Goal: Task Accomplishment & Management: Use online tool/utility

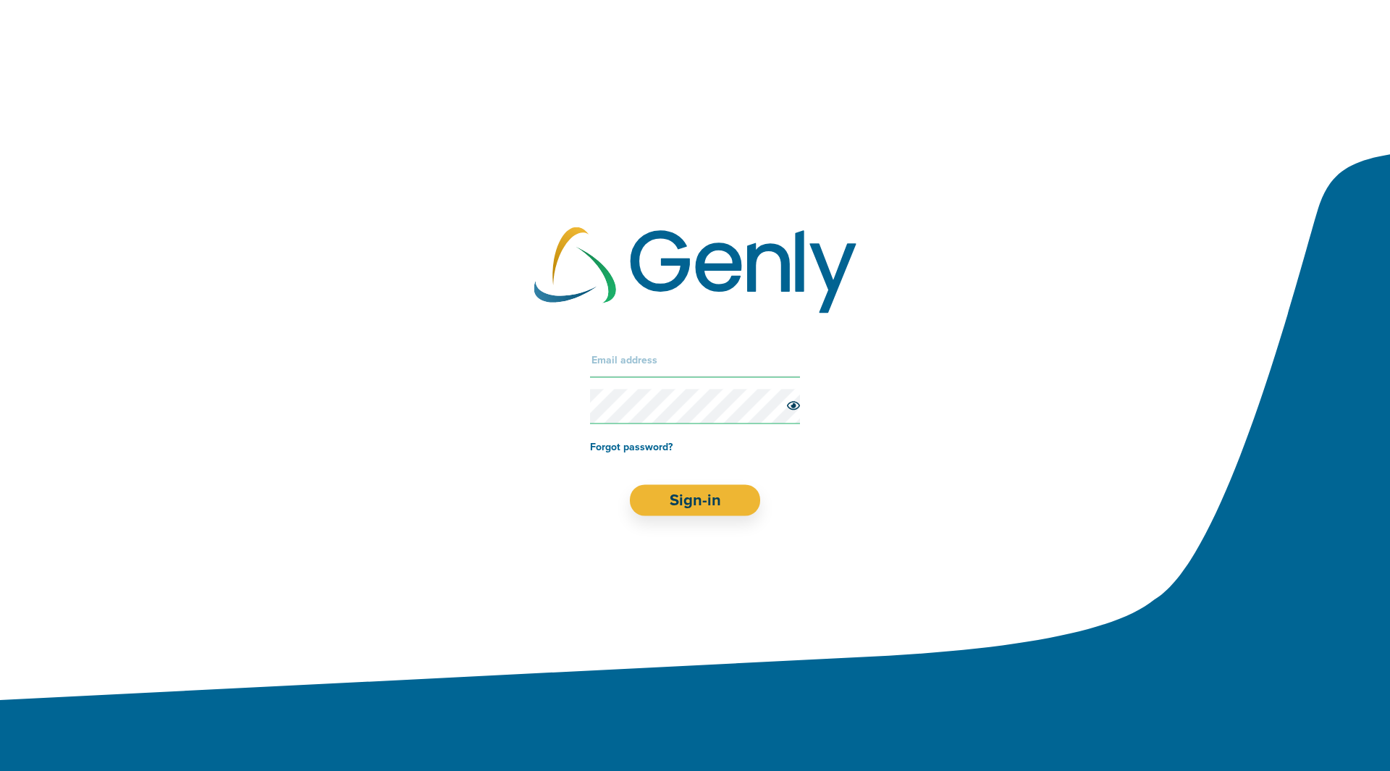
click at [625, 360] on input "text" at bounding box center [695, 359] width 210 height 35
drag, startPoint x: 624, startPoint y: 341, endPoint x: 625, endPoint y: 348, distance: 7.3
click at [624, 341] on div "Forgot password? Sign-in" at bounding box center [695, 428] width 1390 height 231
click at [630, 360] on input "text" at bounding box center [695, 359] width 210 height 35
type input "[PERSON_NAME][EMAIL_ADDRESS][DOMAIN_NAME]"
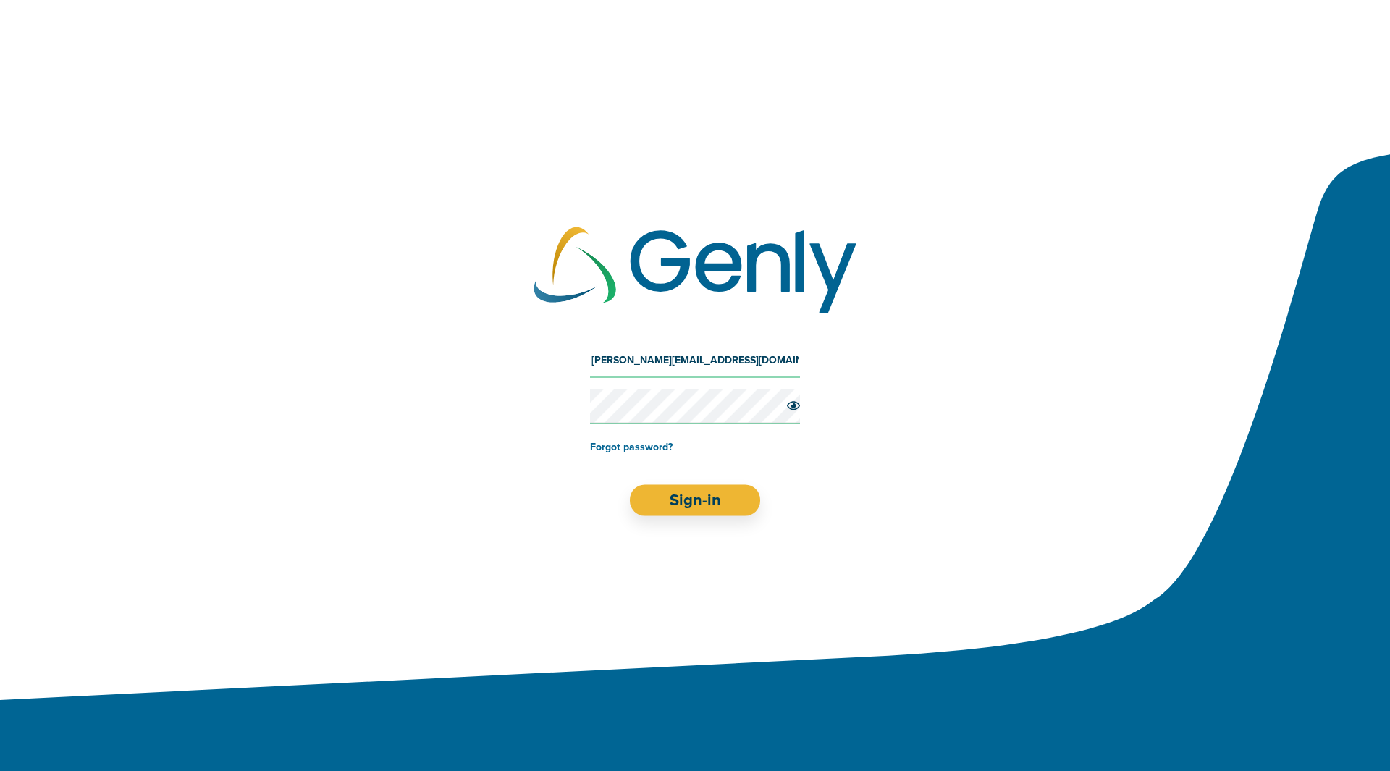
click at [630, 484] on button "Sign-in" at bounding box center [695, 499] width 130 height 31
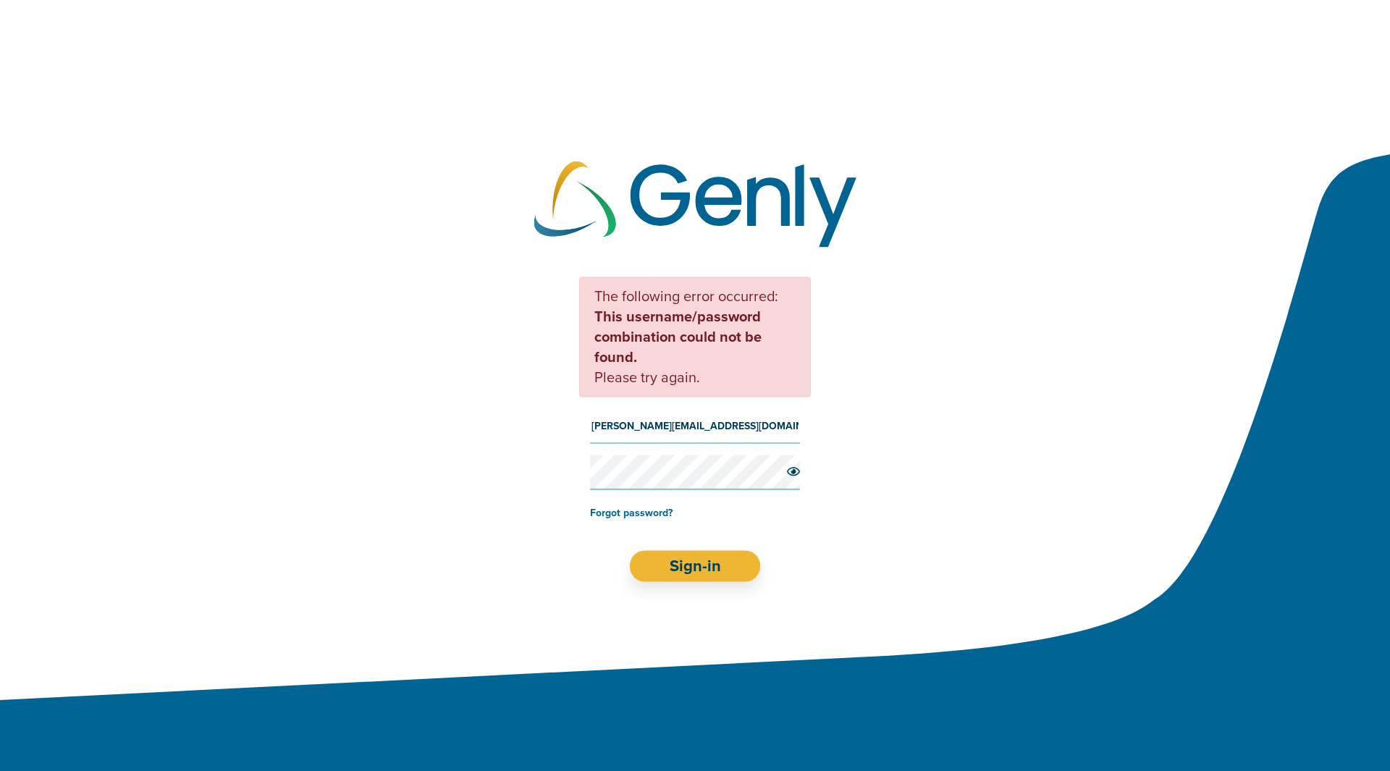
click at [630, 550] on button "Sign-in" at bounding box center [695, 565] width 130 height 31
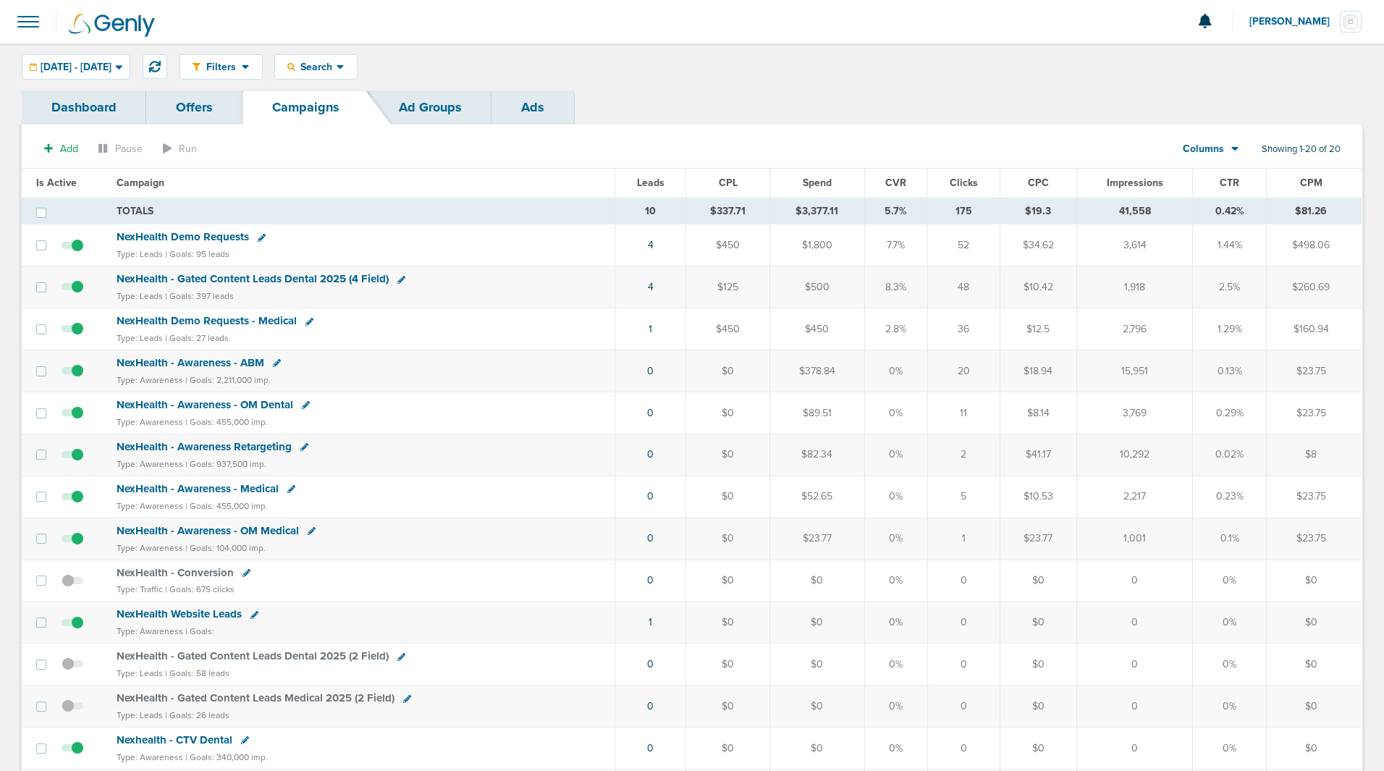
click at [523, 110] on link "Ads" at bounding box center [532, 107] width 83 height 34
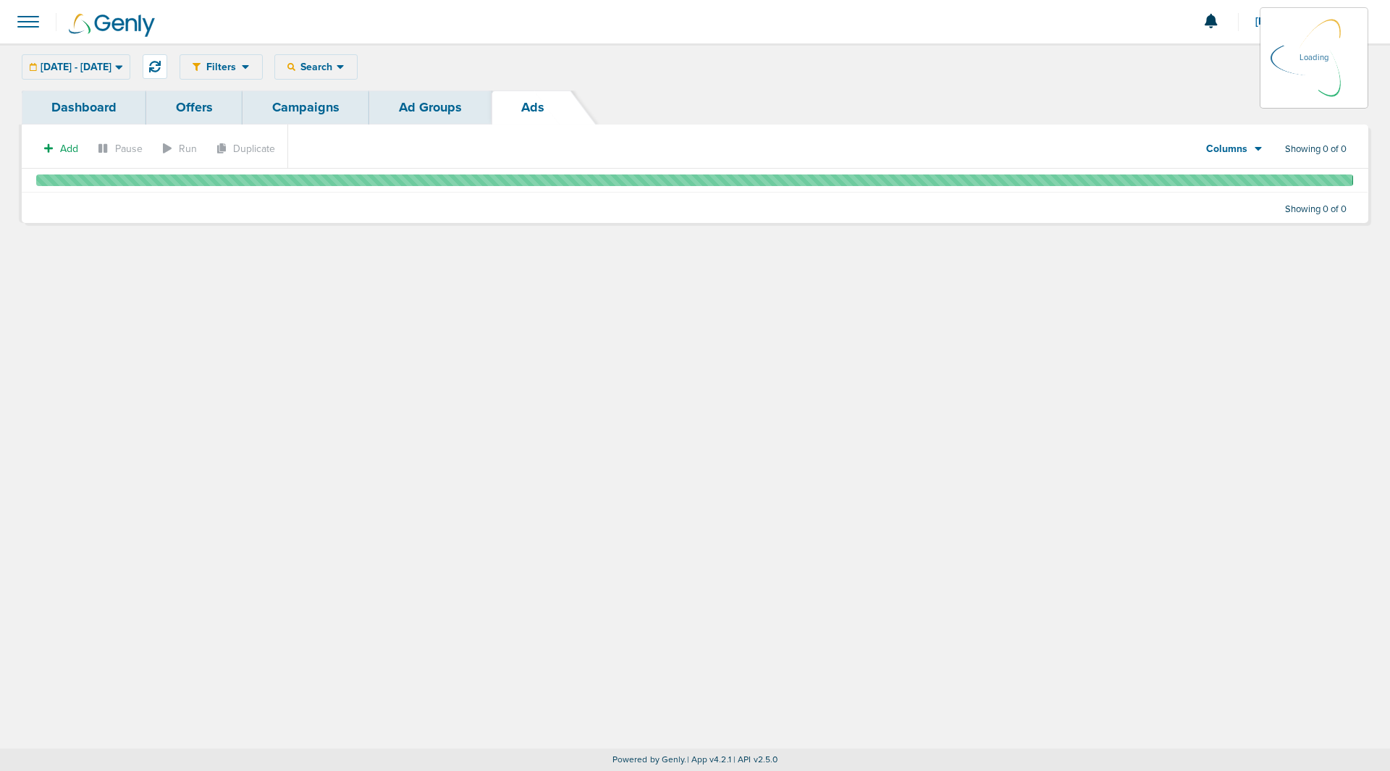
click at [421, 100] on link "Ad Groups" at bounding box center [430, 107] width 122 height 34
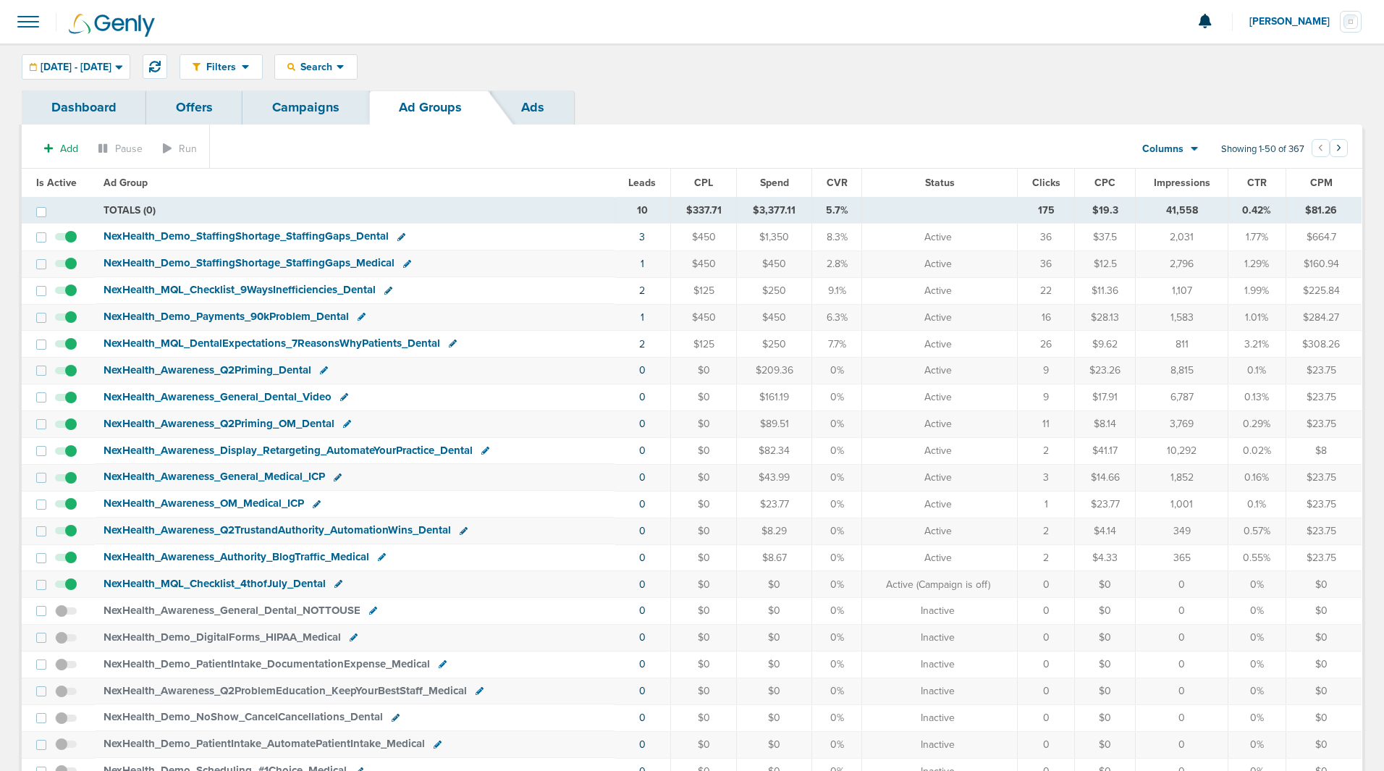
click at [250, 368] on span "NexHealth_ Awareness_ Q2Priming_ Dental" at bounding box center [207, 369] width 208 height 13
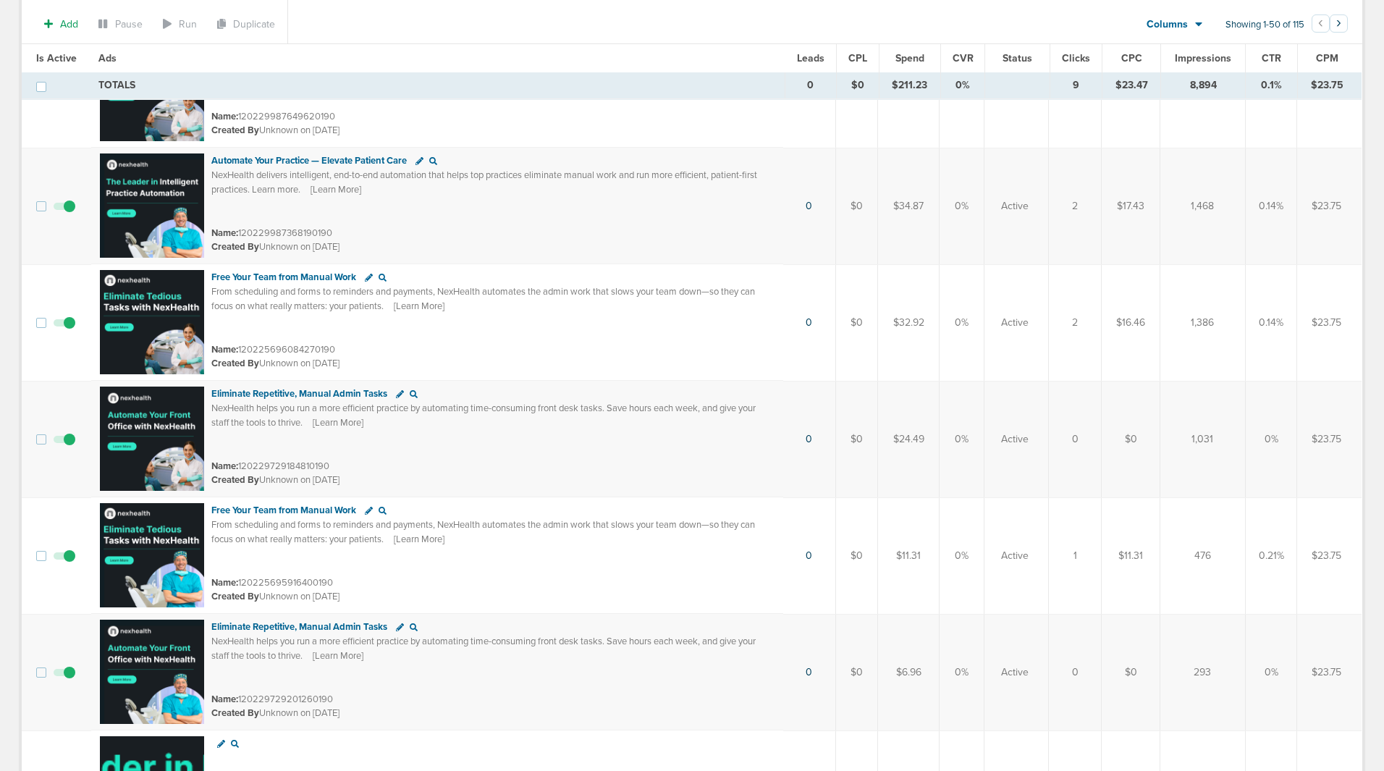
scroll to position [217, 0]
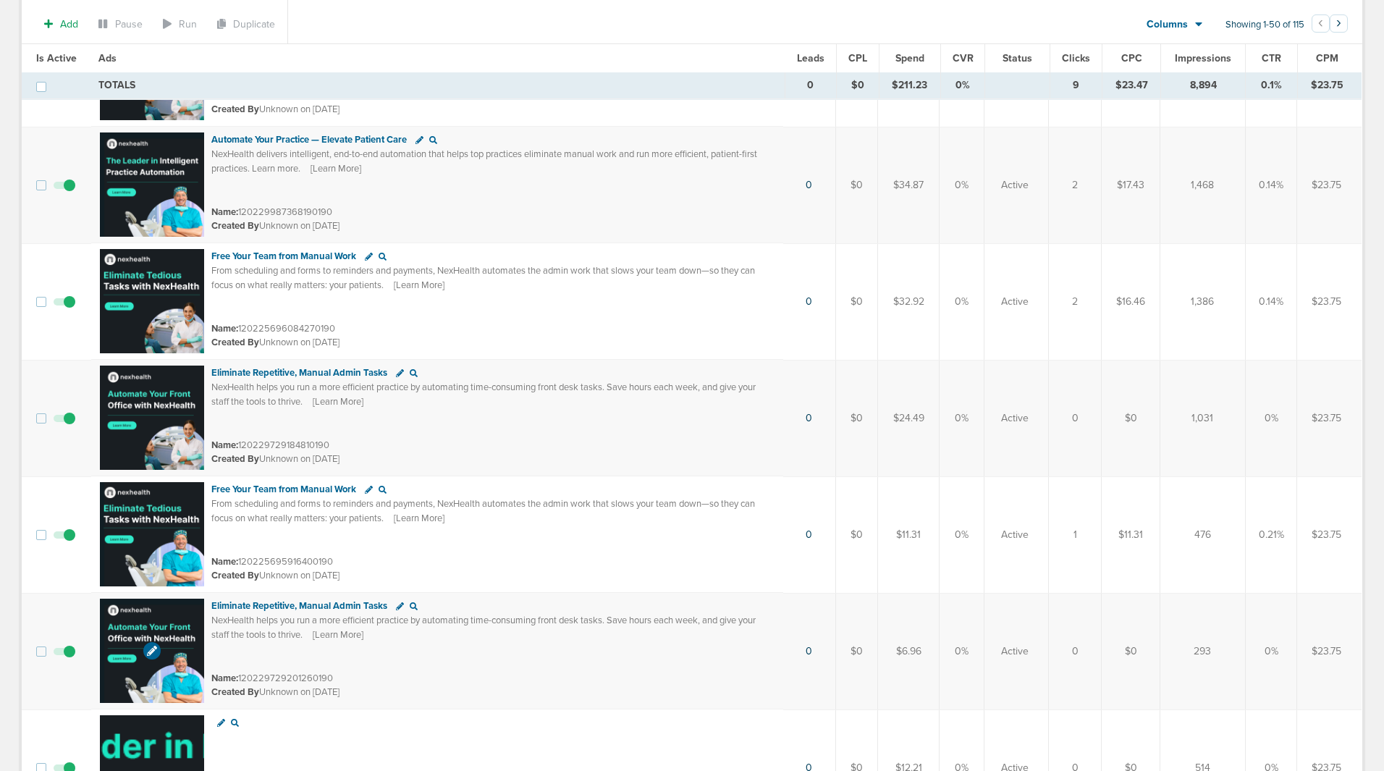
drag, startPoint x: 332, startPoint y: 611, endPoint x: 165, endPoint y: 626, distance: 167.9
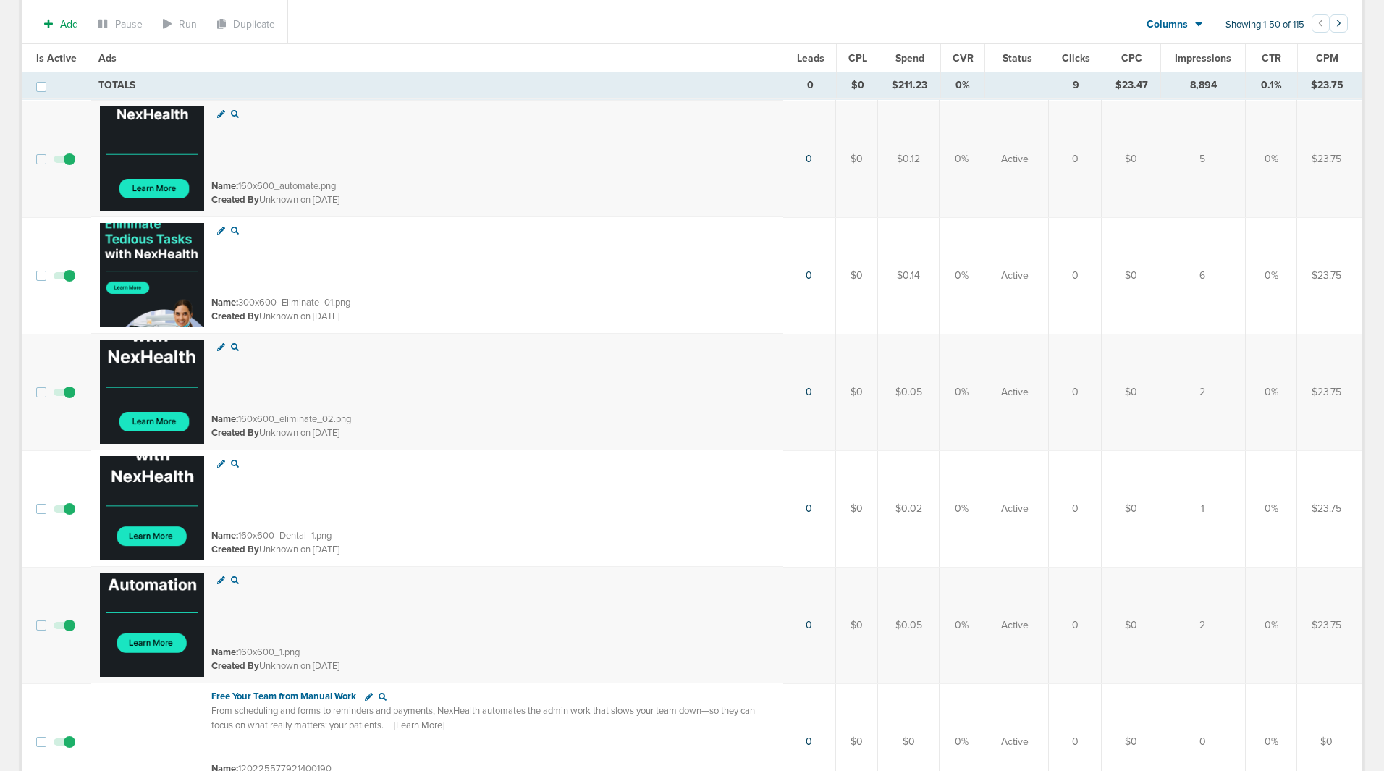
scroll to position [3474, 0]
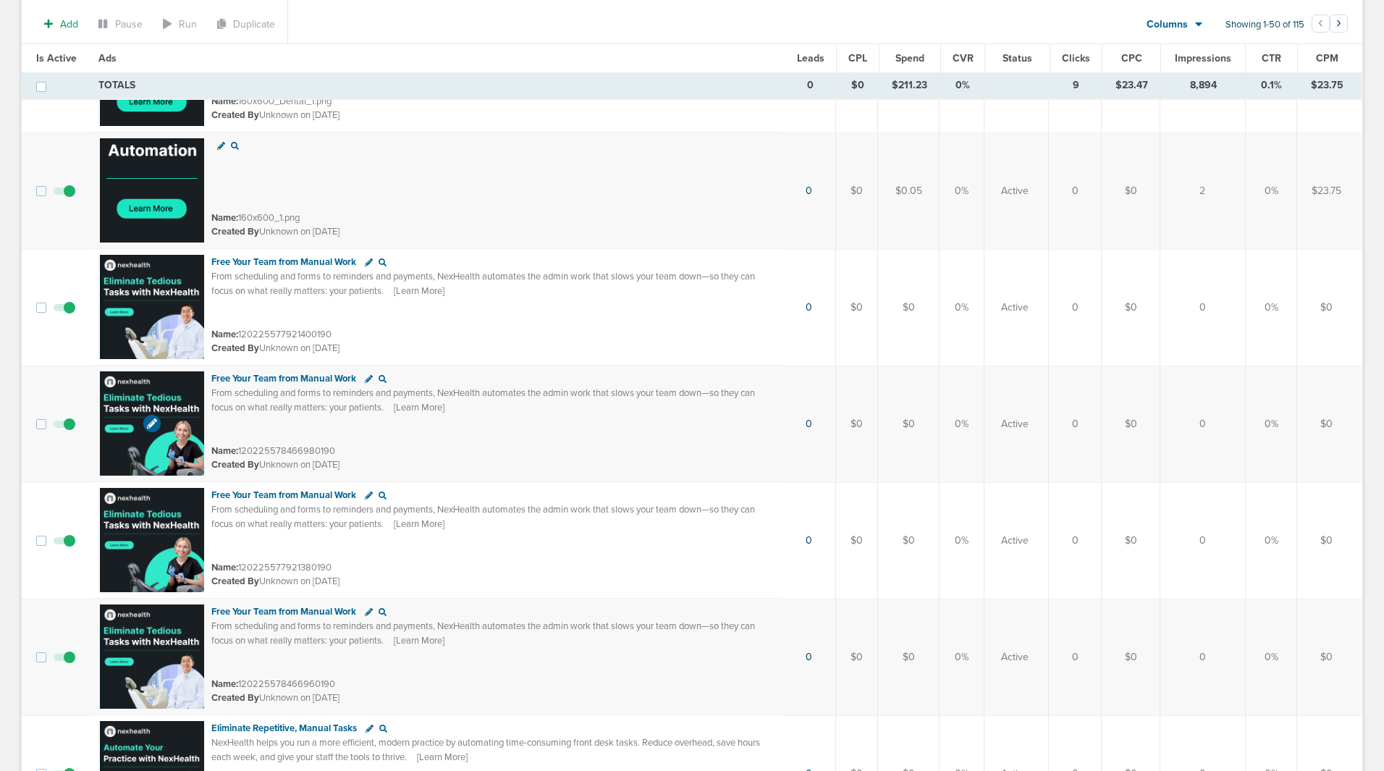
click at [187, 428] on img at bounding box center [152, 423] width 104 height 104
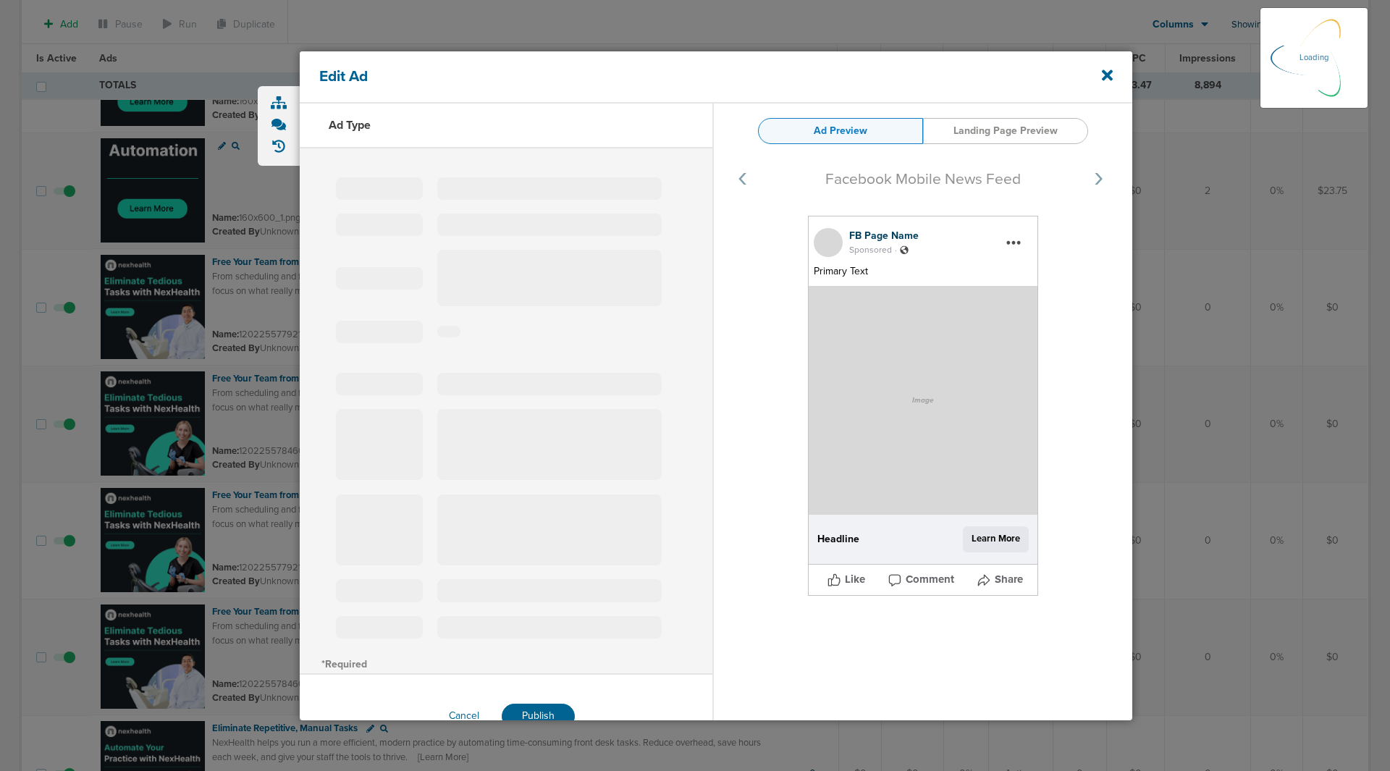
click at [427, 464] on div "Primary Text*" at bounding box center [506, 450] width 413 height 83
click at [171, 681] on div at bounding box center [695, 385] width 1390 height 771
select select "learn_more"
type input "120225578466980190"
type textarea "https://www.nexhealth.com/?utm_source=genly&utm_medium=cpc&utm_campaign=meta_aw…"
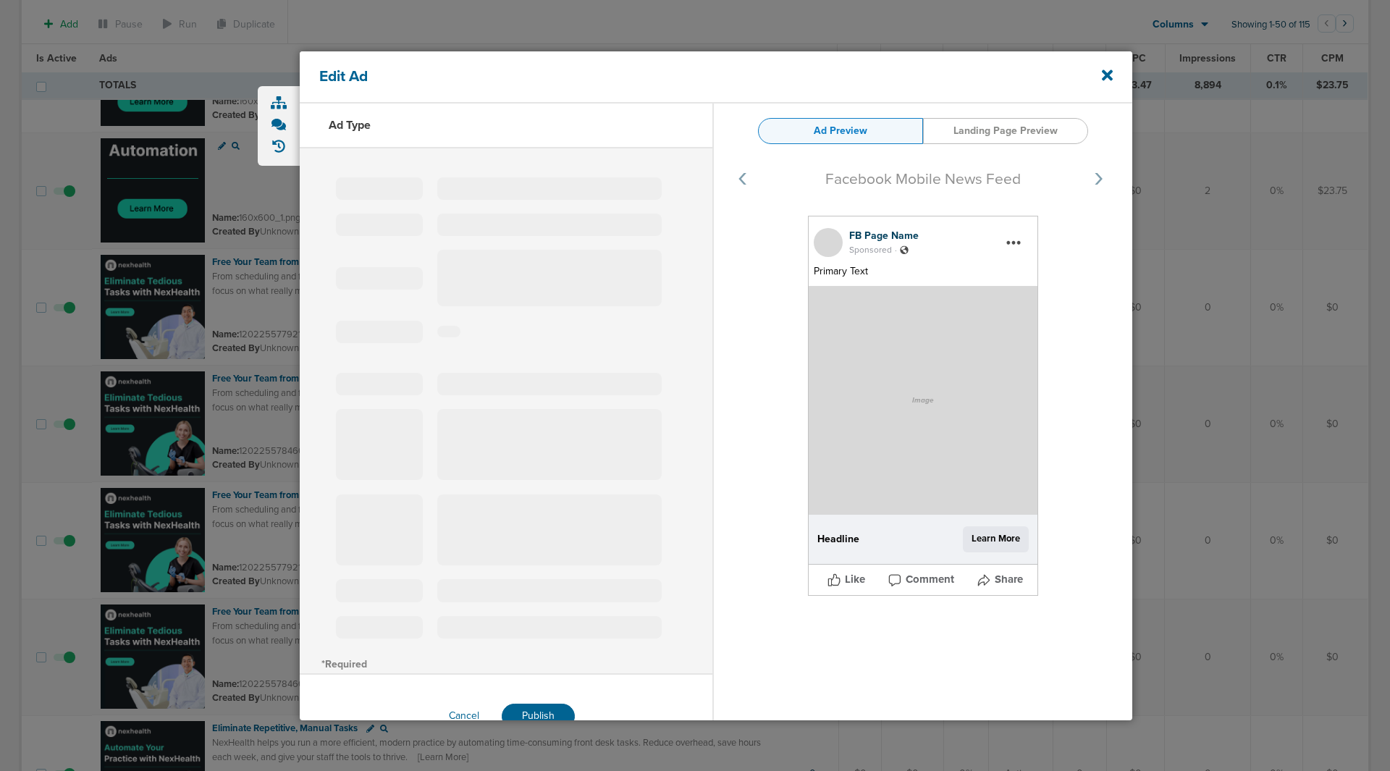
type input "Free Your Team from Manual Work"
type textarea "From scheduling and forms to reminders and payments, NexHealth automates the ad…"
type input "www.nexhealth.com"
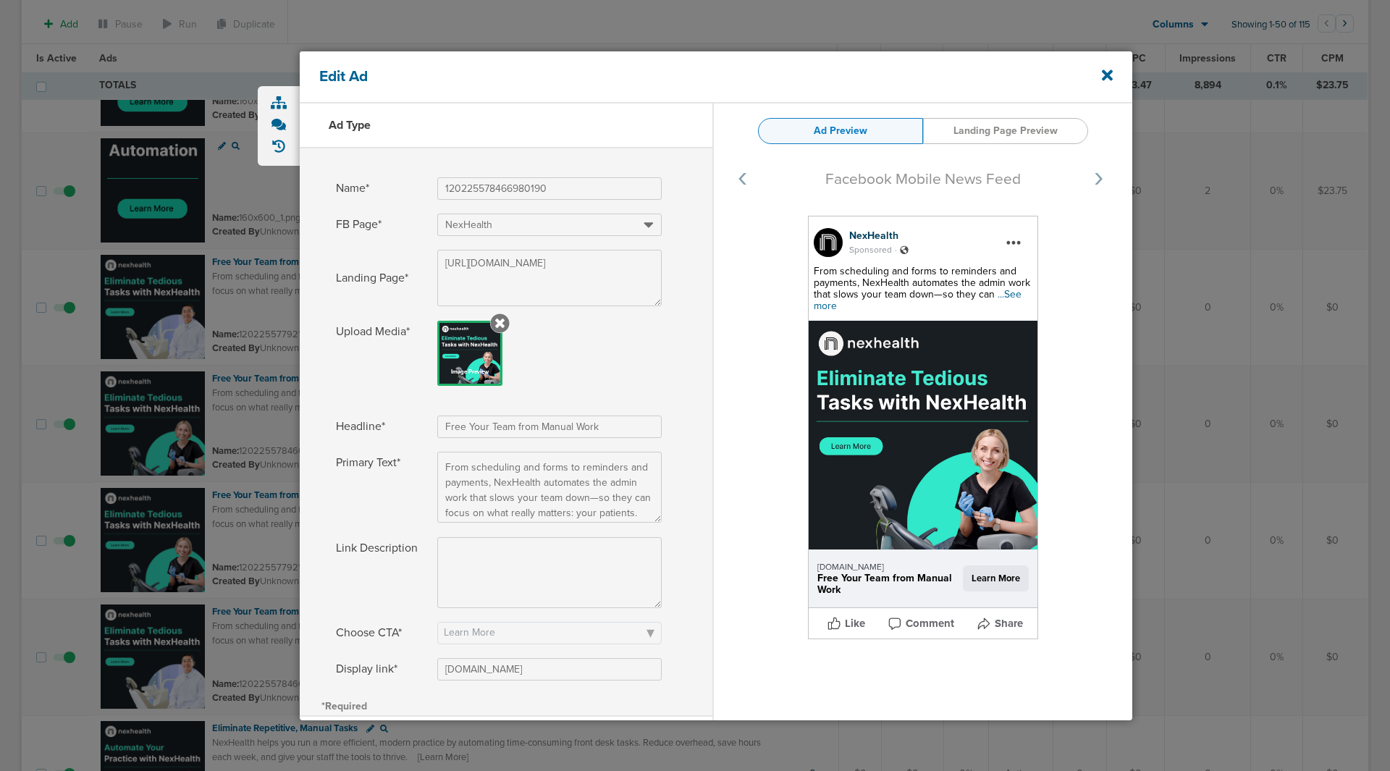
click at [1089, 69] on div "Edit Ad" at bounding box center [716, 77] width 832 height 52
click at [1092, 75] on div "Edit Ad" at bounding box center [716, 77] width 832 height 52
click at [1105, 74] on icon at bounding box center [1107, 74] width 11 height 11
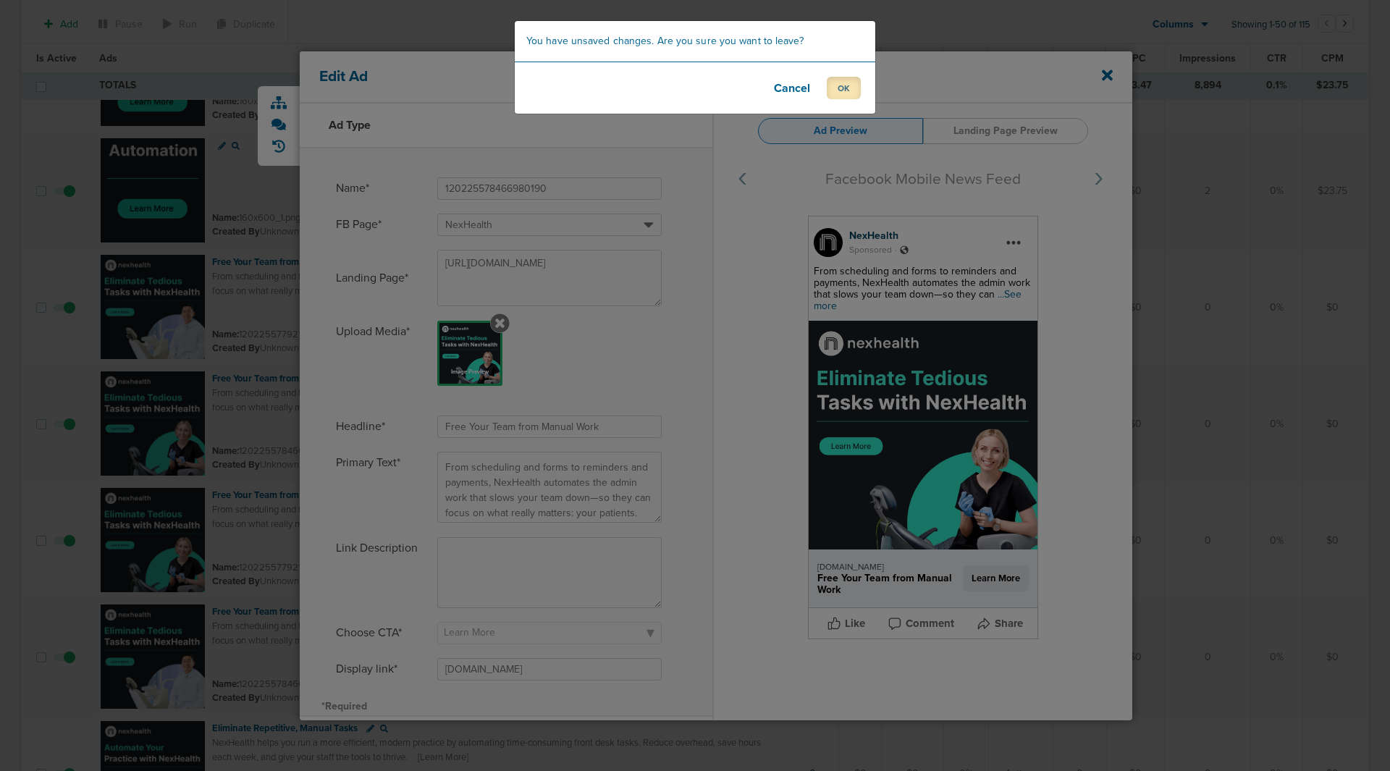
click at [849, 90] on button "OK" at bounding box center [844, 88] width 34 height 22
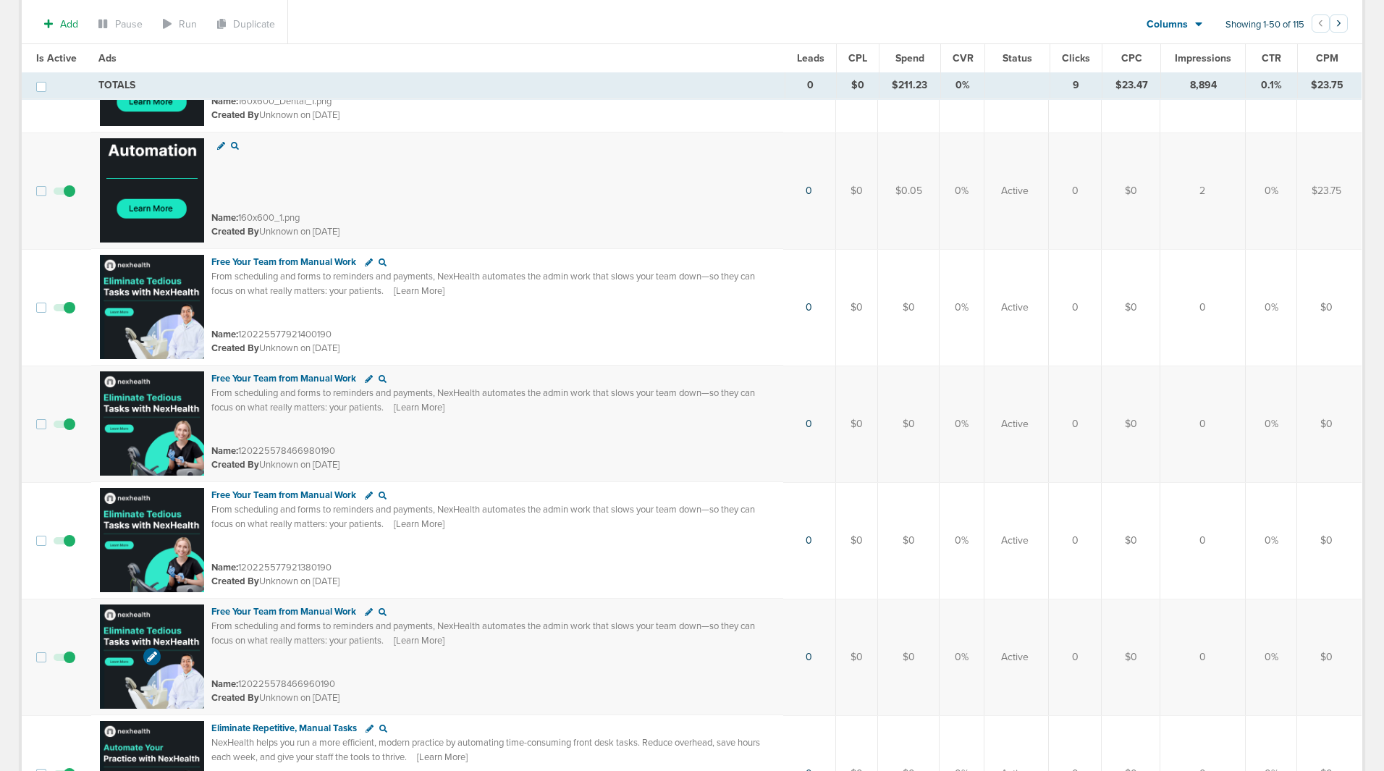
click at [179, 688] on img at bounding box center [152, 656] width 104 height 104
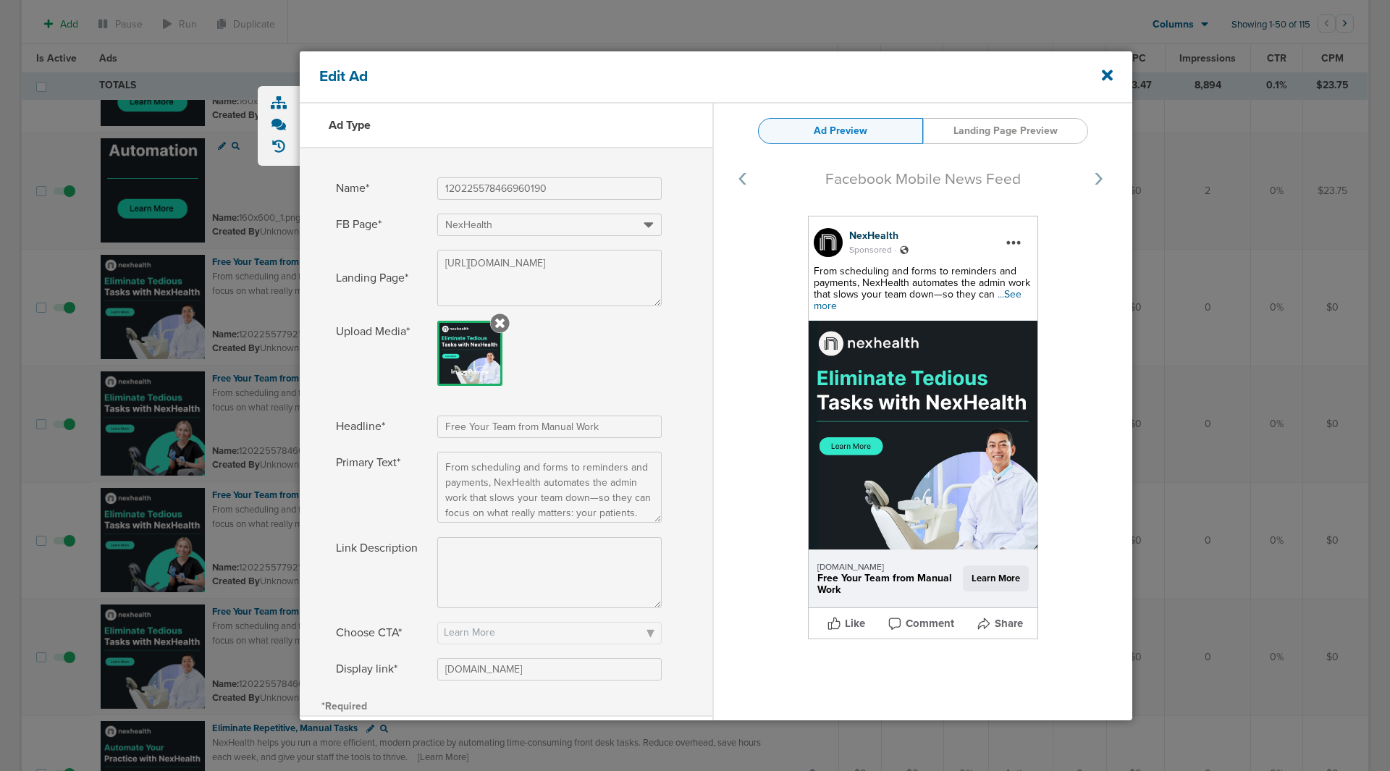
click at [1115, 72] on div "Edit Ad" at bounding box center [716, 77] width 832 height 52
click at [1104, 73] on icon at bounding box center [1107, 74] width 11 height 11
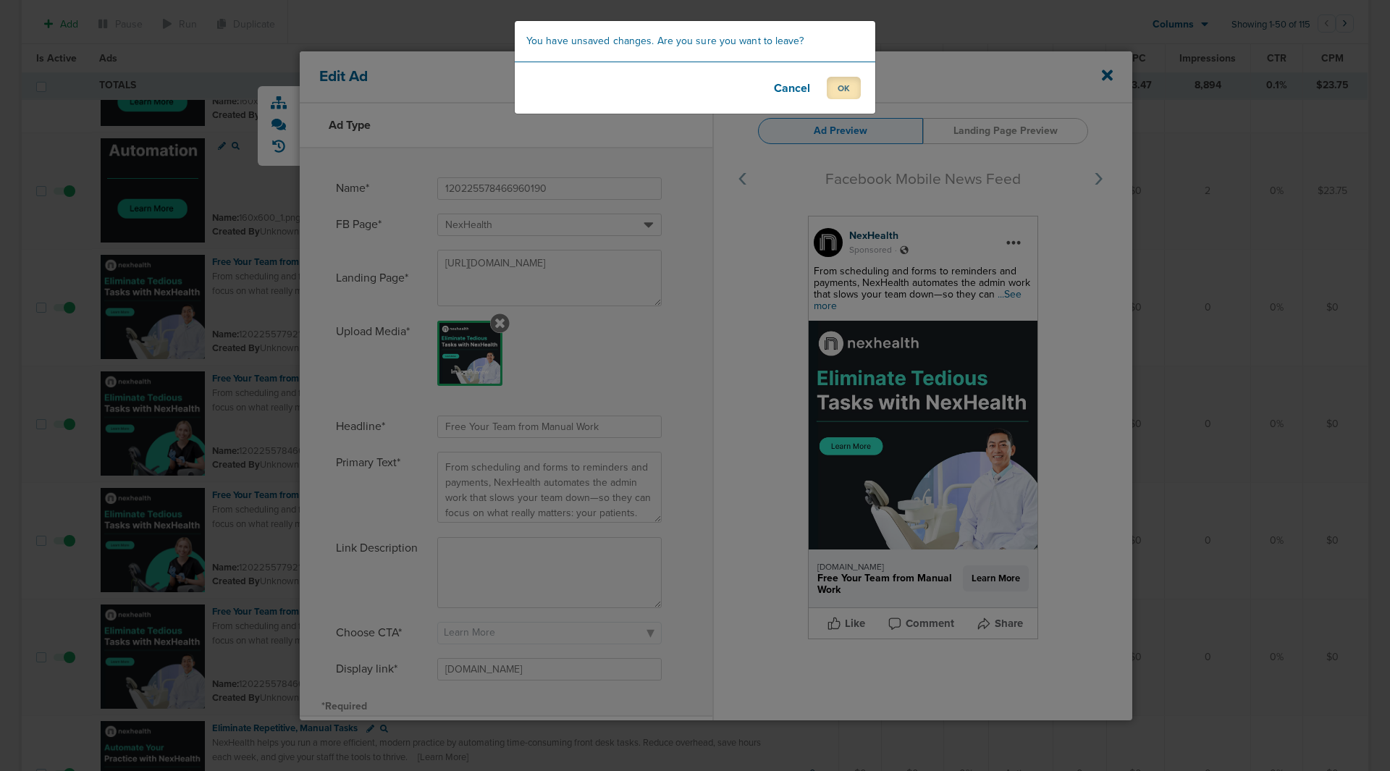
click at [849, 92] on button "OK" at bounding box center [844, 88] width 34 height 22
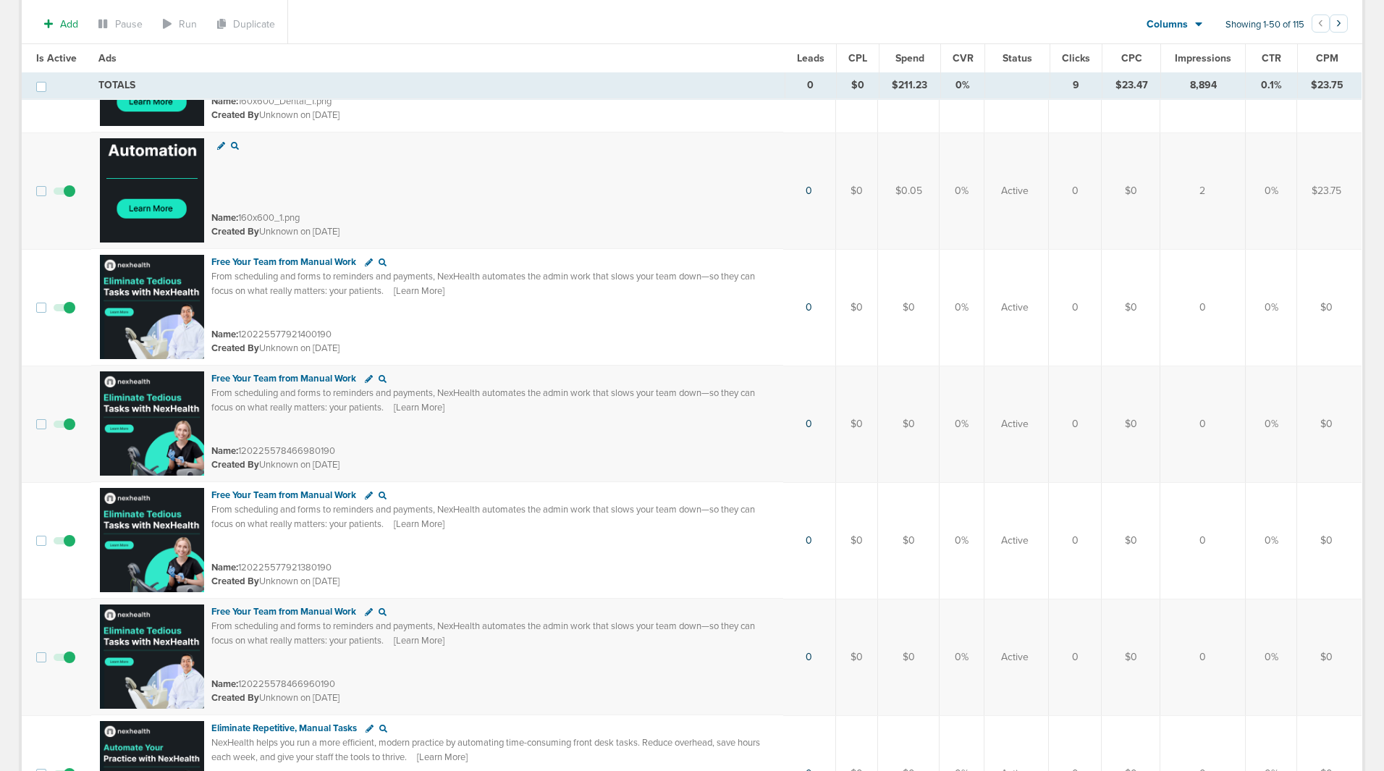
click at [1102, 355] on td "$0" at bounding box center [1131, 307] width 58 height 117
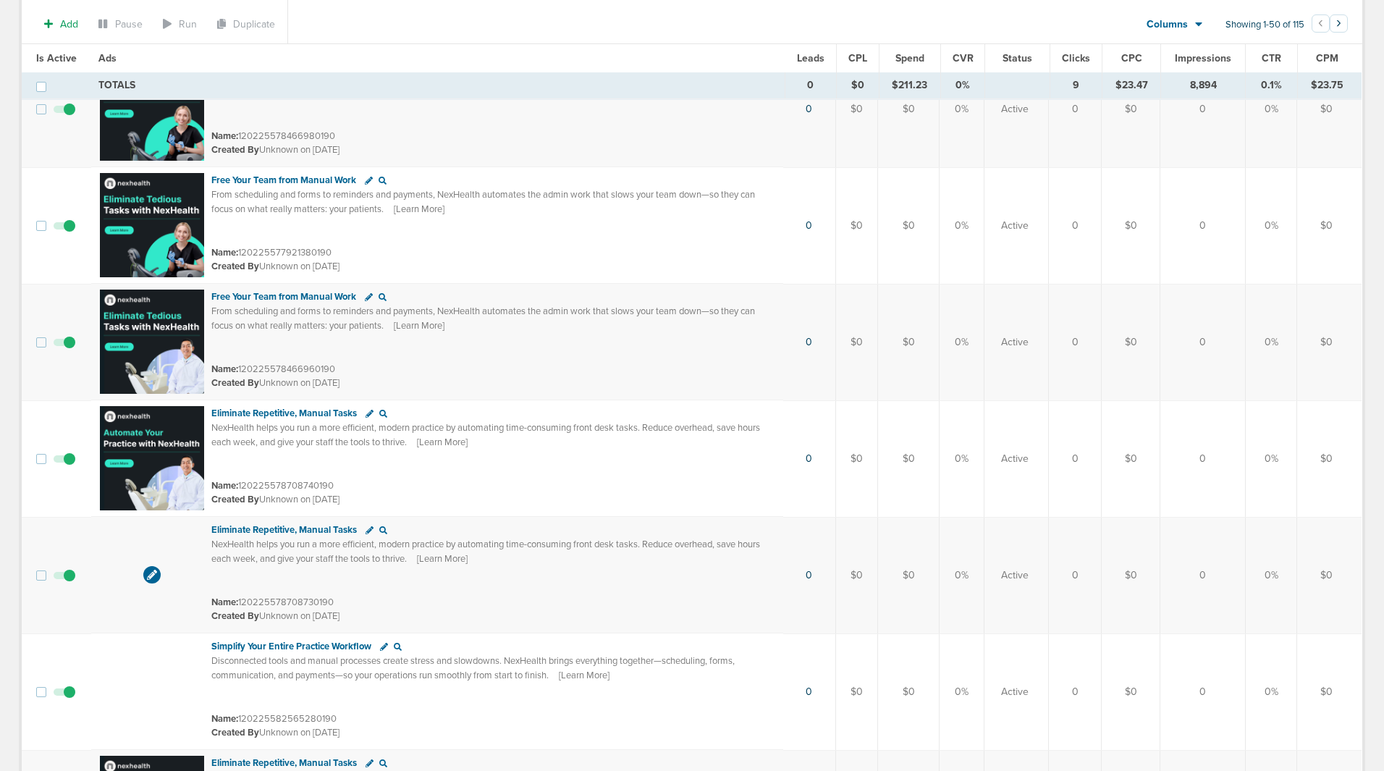
scroll to position [3764, 0]
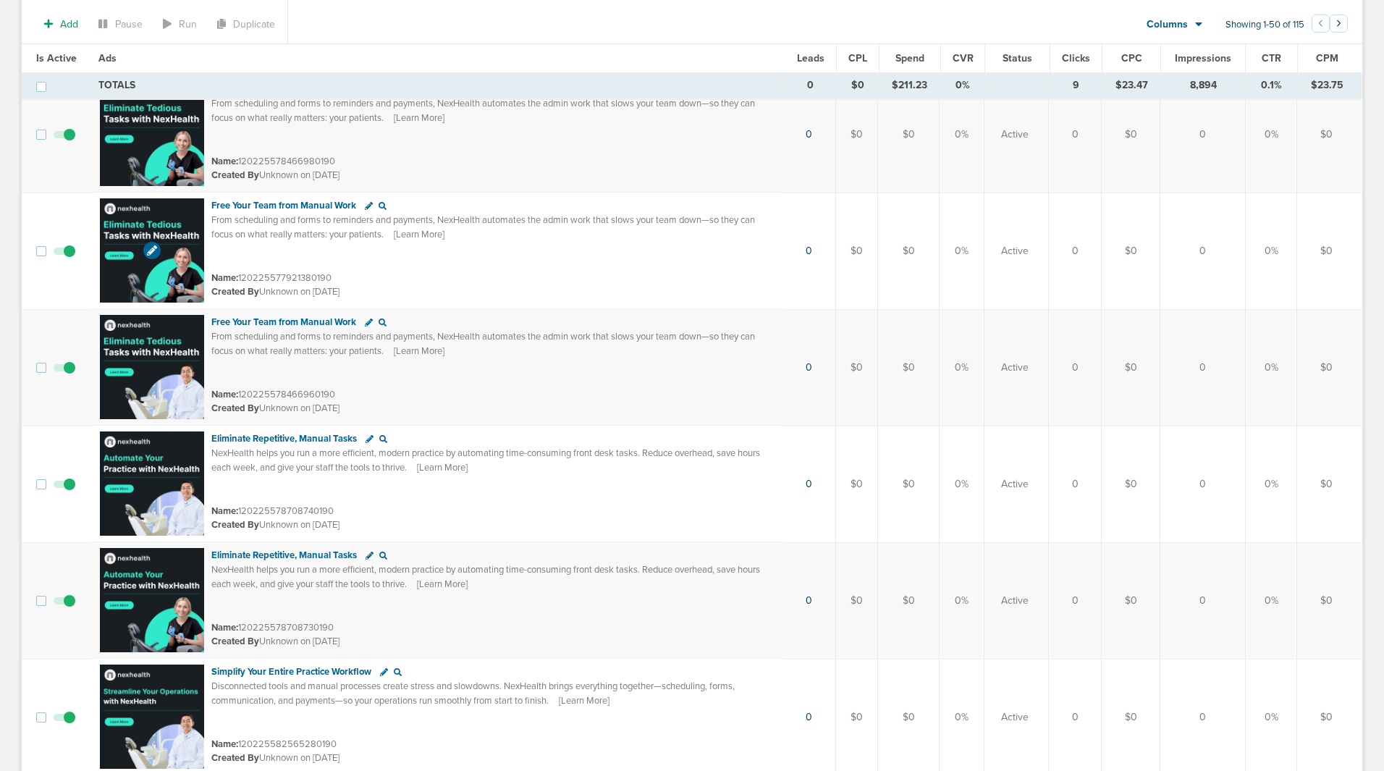
click at [187, 258] on img at bounding box center [152, 250] width 104 height 104
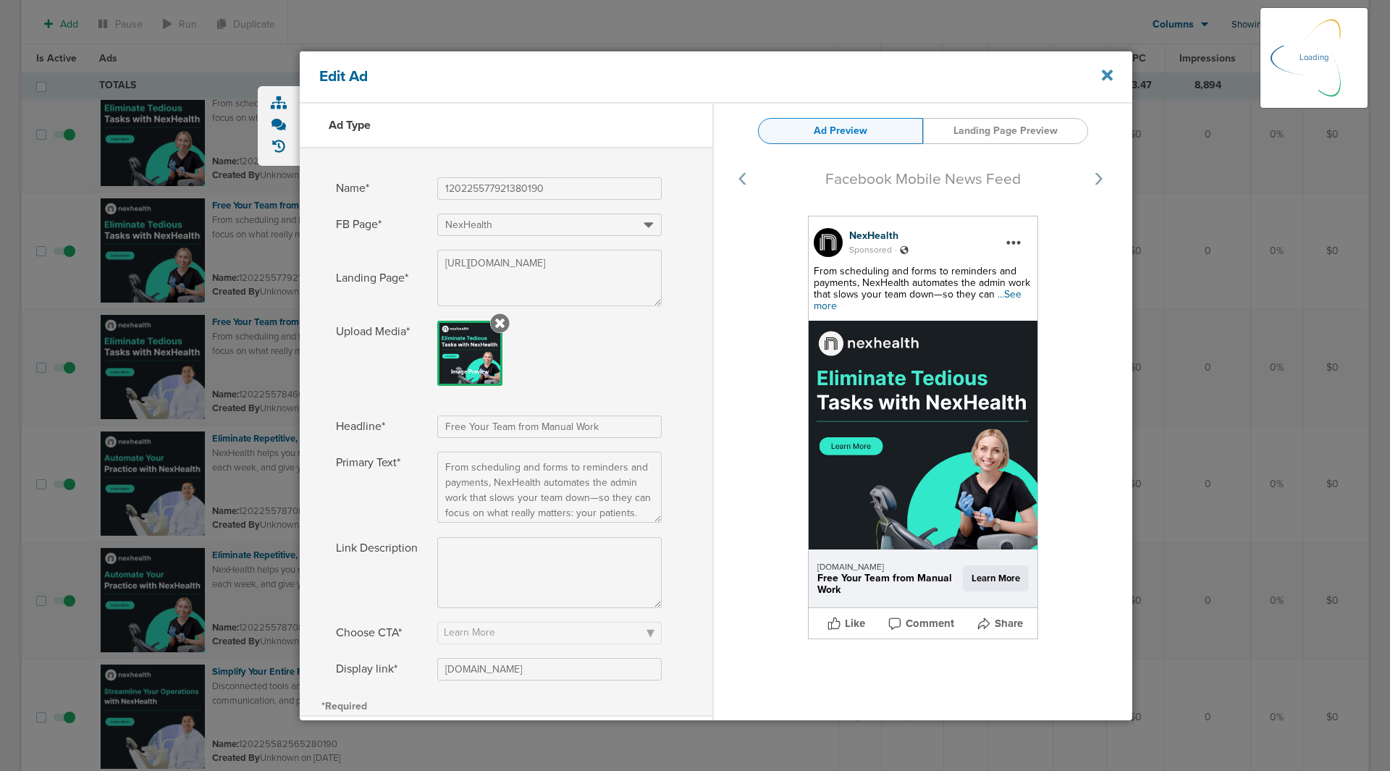
click at [1111, 68] on icon at bounding box center [1107, 75] width 11 height 16
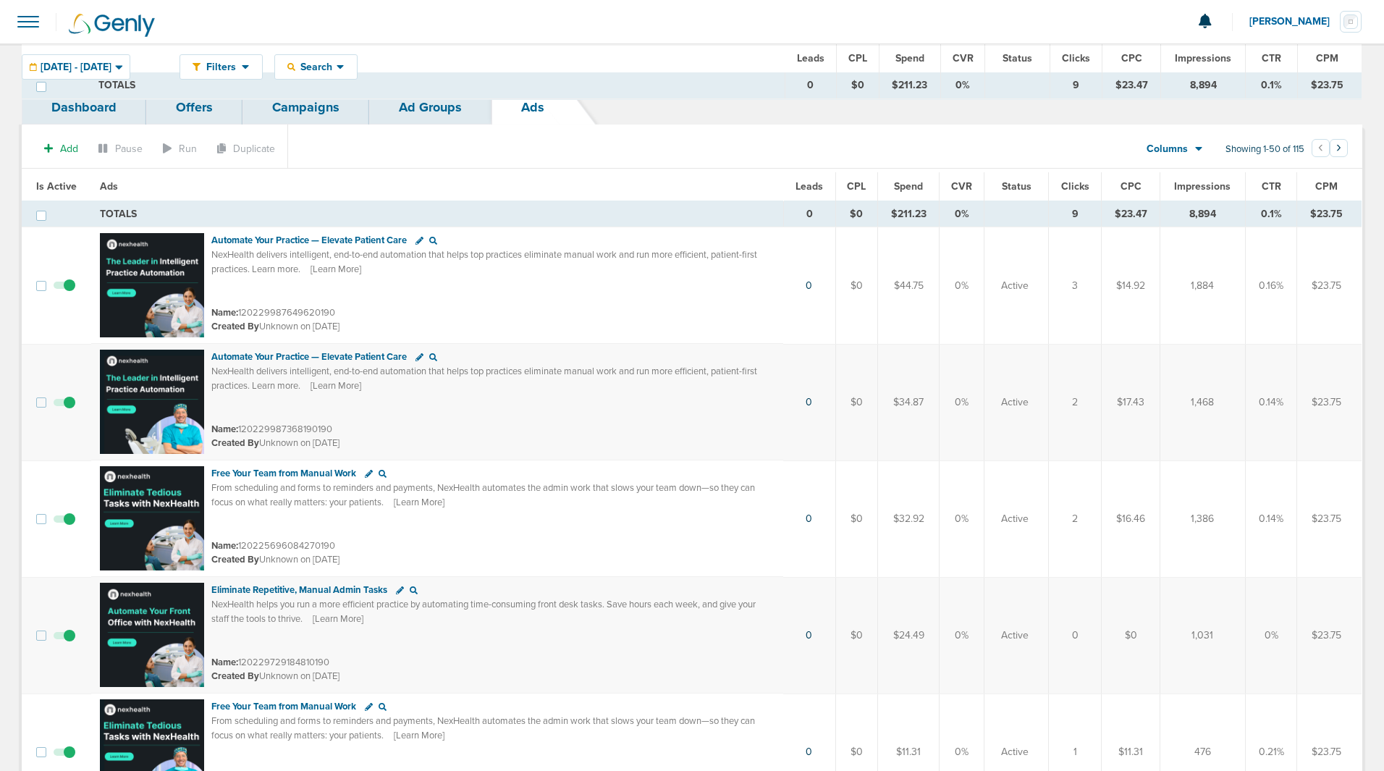
scroll to position [3764, 0]
